Goal: Transaction & Acquisition: Purchase product/service

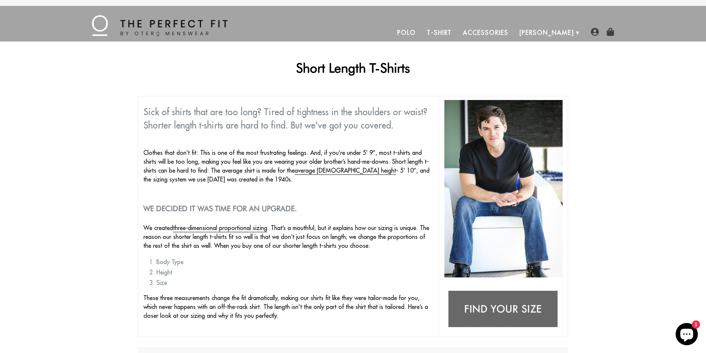
click at [495, 304] on img at bounding box center [503, 309] width 118 height 47
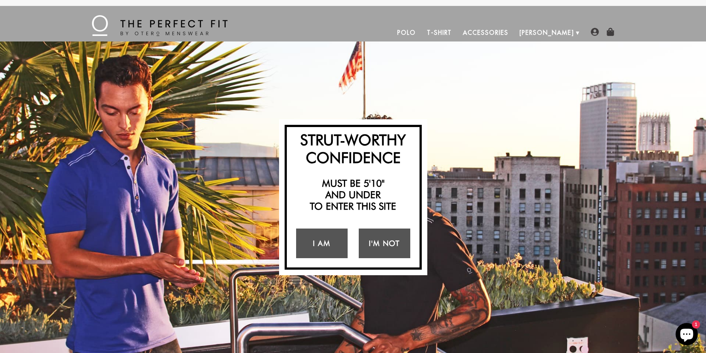
click at [457, 29] on link "T-Shirt" at bounding box center [439, 33] width 36 height 18
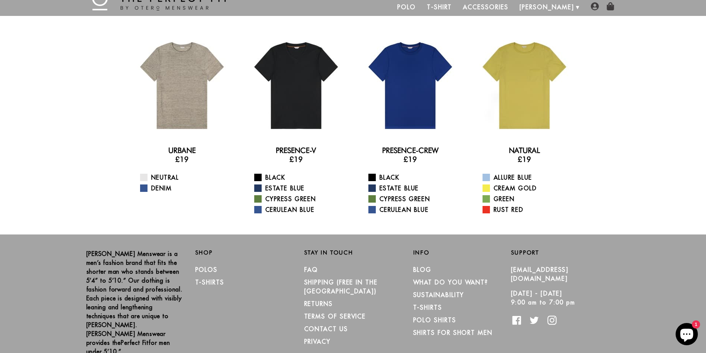
scroll to position [13, 0]
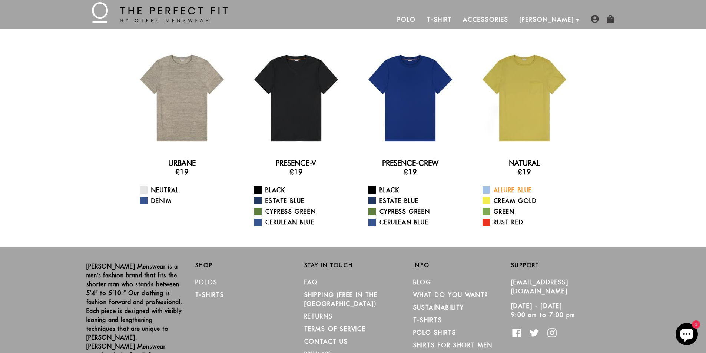
click at [511, 187] on link "Allure Blue" at bounding box center [528, 190] width 93 height 9
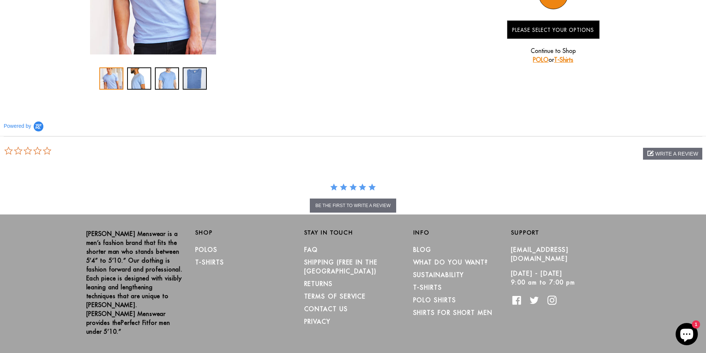
scroll to position [199, 0]
